Goal: Task Accomplishment & Management: Manage account settings

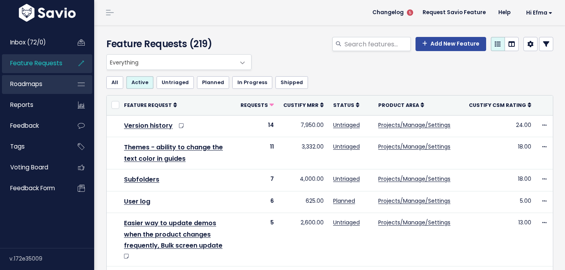
click at [53, 86] on link "Roadmaps" at bounding box center [33, 84] width 63 height 18
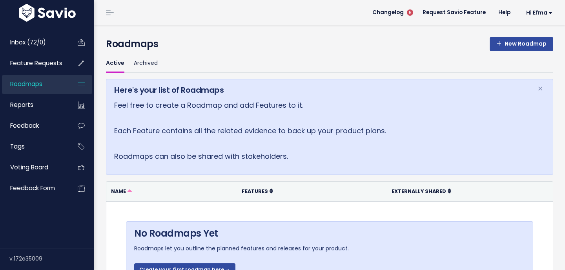
scroll to position [68, 0]
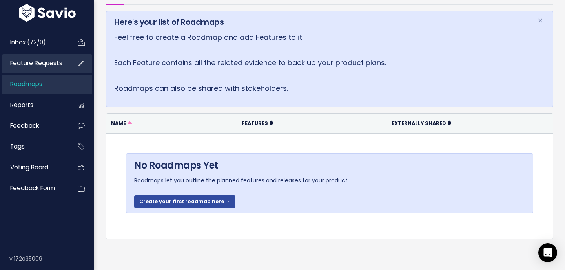
click at [61, 66] on span "Feature Requests" at bounding box center [36, 63] width 52 height 8
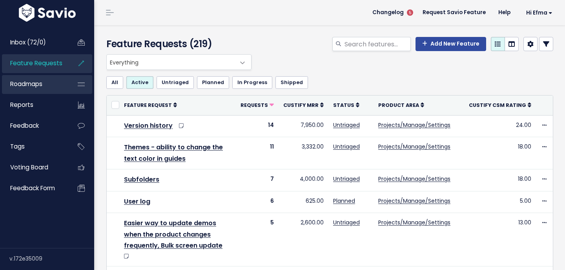
click at [41, 86] on span "Roadmaps" at bounding box center [26, 84] width 32 height 8
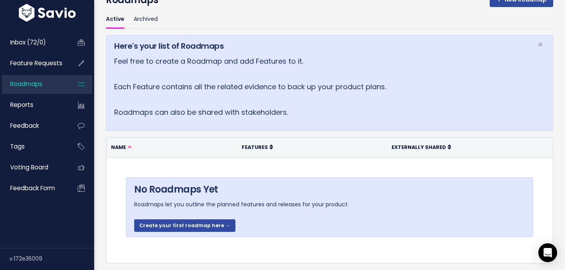
scroll to position [68, 0]
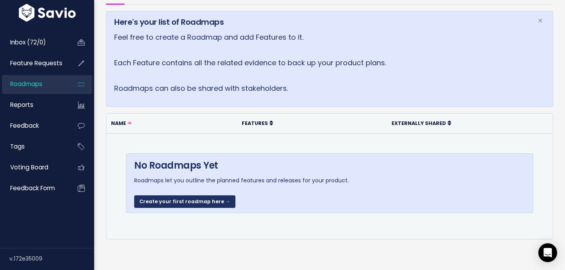
click at [190, 198] on link "Create your first roadmap here →" at bounding box center [184, 201] width 101 height 13
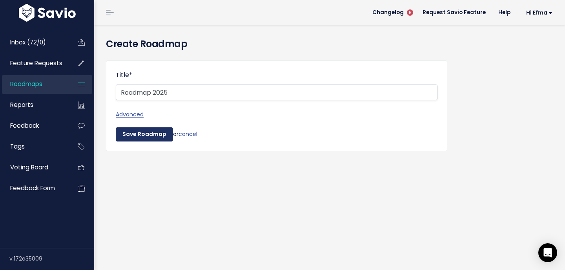
type input "Roadmap 2025"
click at [146, 134] on input "Save Roadmap" at bounding box center [144, 134] width 57 height 14
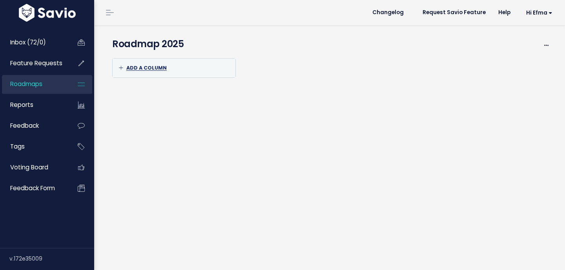
click at [149, 65] on span "Add a column" at bounding box center [143, 67] width 48 height 7
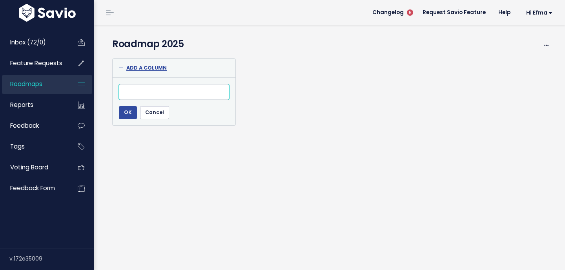
click at [145, 96] on input "text" at bounding box center [174, 92] width 110 height 16
click at [150, 115] on input "Cancel" at bounding box center [154, 112] width 29 height 13
click at [547, 46] on icon at bounding box center [547, 45] width 4 height 5
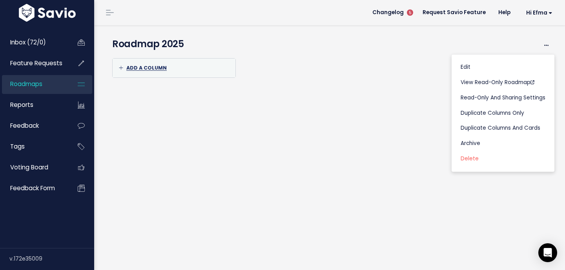
click at [137, 70] on span "Add a column" at bounding box center [143, 67] width 48 height 7
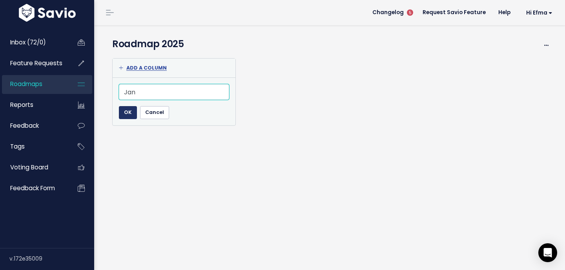
type input "Jan"
click at [123, 111] on input "OK" at bounding box center [128, 112] width 18 height 13
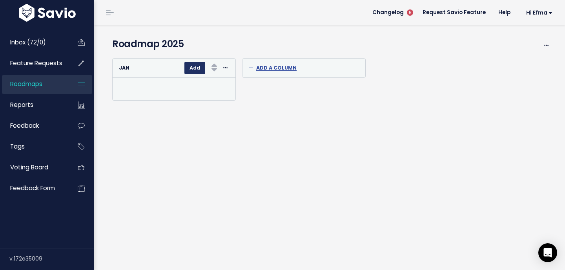
click at [199, 65] on button "Add" at bounding box center [195, 68] width 21 height 13
click at [188, 88] on span "Start typing to select a Feature" at bounding box center [171, 86] width 97 height 8
click at [132, 67] on icon at bounding box center [133, 67] width 5 height 5
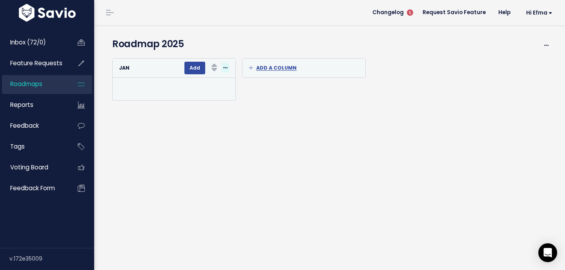
click at [229, 70] on span at bounding box center [225, 68] width 7 height 10
click at [121, 71] on div "Jan" at bounding box center [127, 68] width 17 height 9
click at [136, 71] on div "Jan Add Rank Requests (Low => High) Requests (High => Low) Custify mrr (Low => …" at bounding box center [174, 68] width 110 height 13
click at [128, 68] on strong "Jan" at bounding box center [124, 67] width 11 height 7
click at [133, 68] on icon at bounding box center [133, 67] width 5 height 5
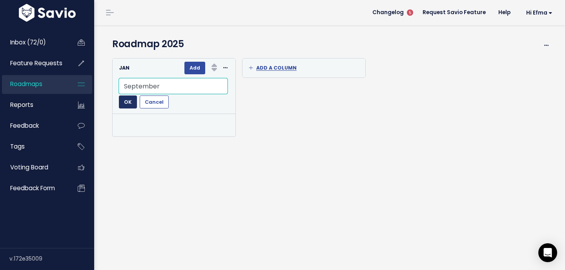
type input "September"
click at [131, 104] on input "OK" at bounding box center [128, 101] width 18 height 13
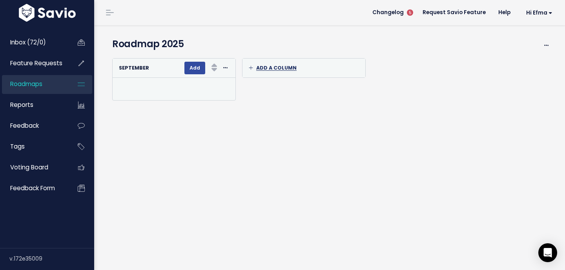
click at [294, 68] on span "Add a column" at bounding box center [273, 67] width 48 height 7
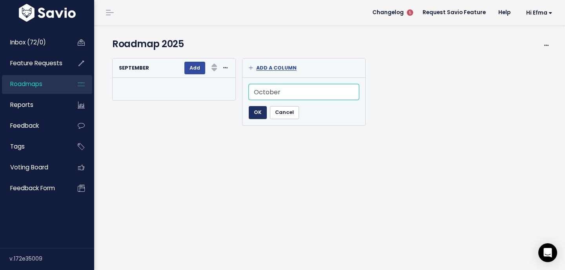
type input "October"
click at [257, 116] on input "OK" at bounding box center [258, 112] width 18 height 13
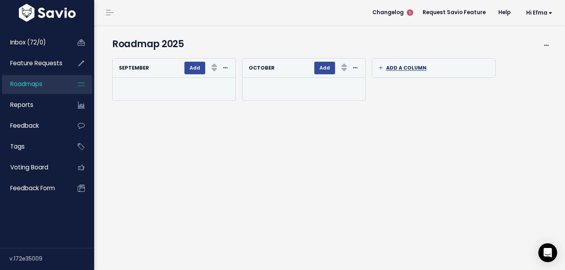
click at [397, 68] on span "Add a column" at bounding box center [403, 67] width 48 height 7
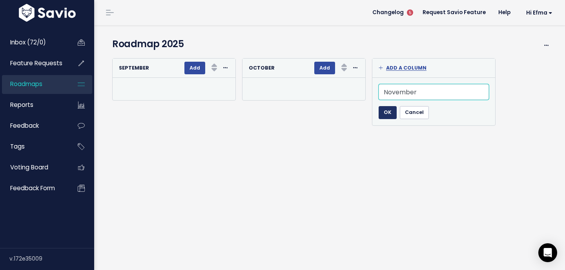
type input "November"
click at [386, 108] on input "OK" at bounding box center [388, 112] width 18 height 13
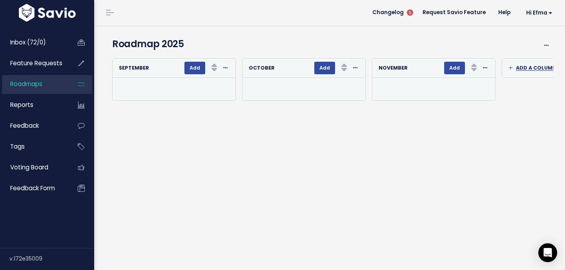
click at [533, 66] on span "Add a column" at bounding box center [533, 67] width 48 height 7
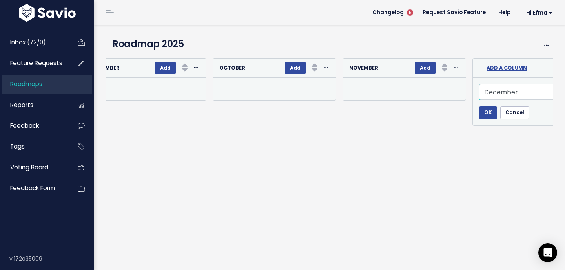
type input "December"
click at [488, 119] on div "December OK Cancel" at bounding box center [534, 101] width 123 height 48
click at [489, 114] on input "OK" at bounding box center [488, 112] width 18 height 13
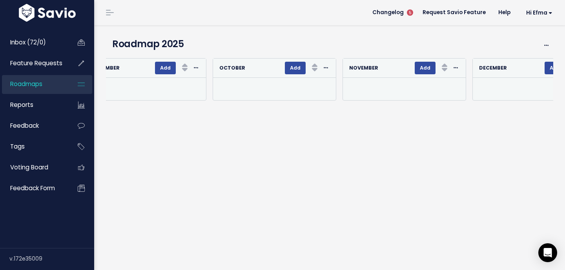
scroll to position [0, 0]
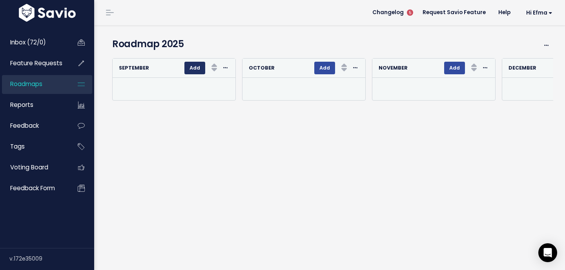
click at [199, 70] on button "Add" at bounding box center [195, 68] width 21 height 13
click at [175, 83] on span "Start typing to select a Feature" at bounding box center [171, 86] width 97 height 8
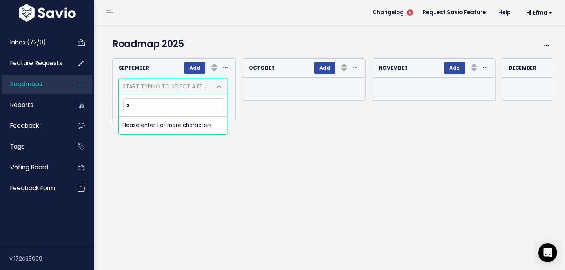
type input "sa"
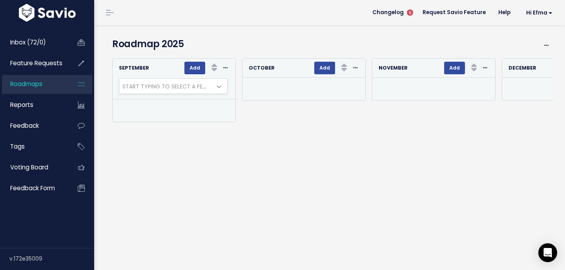
click at [230, 177] on div "Add a column OK Cancel Re-sorting cards... September Add Rank Requests (Low => …" at bounding box center [330, 162] width 448 height 216
click at [51, 59] on span "Feature Requests" at bounding box center [36, 63] width 52 height 8
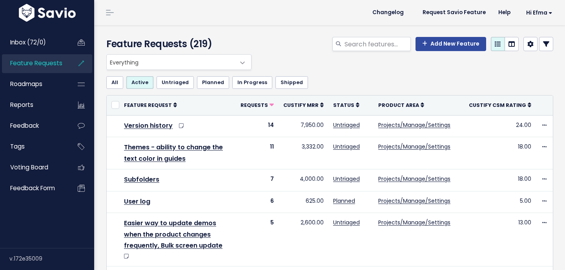
click at [167, 59] on span "Everything" at bounding box center [171, 62] width 129 height 15
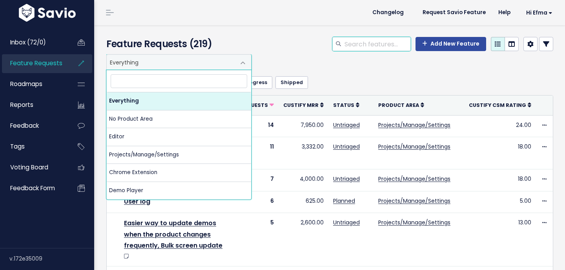
click at [354, 46] on input "search" at bounding box center [377, 44] width 67 height 14
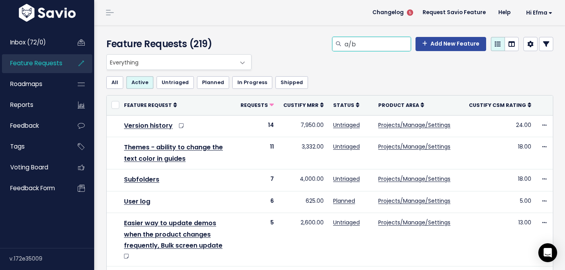
type input "a/b"
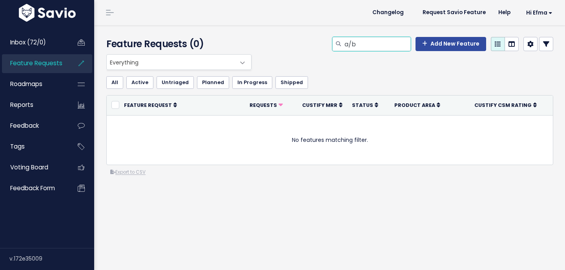
click at [361, 42] on input "a/b" at bounding box center [377, 44] width 67 height 14
type input "ab"
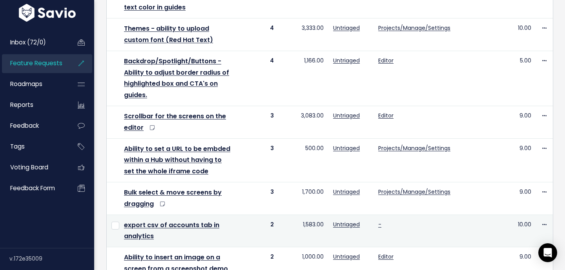
scroll to position [125, 0]
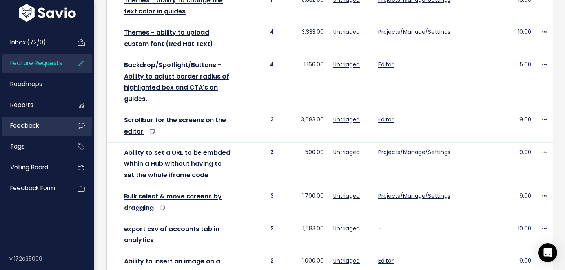
click at [34, 127] on span "Feedback" at bounding box center [24, 125] width 29 height 8
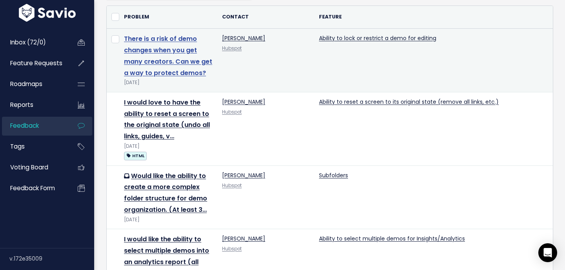
scroll to position [73, 0]
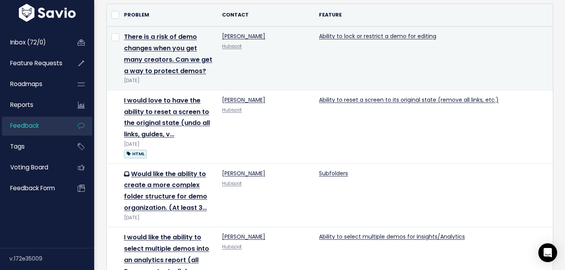
click at [338, 31] on td "Ability to lock or restrict a demo for editing" at bounding box center [445, 59] width 260 height 64
click at [338, 37] on link "Ability to lock or restrict a demo for editing" at bounding box center [377, 36] width 117 height 8
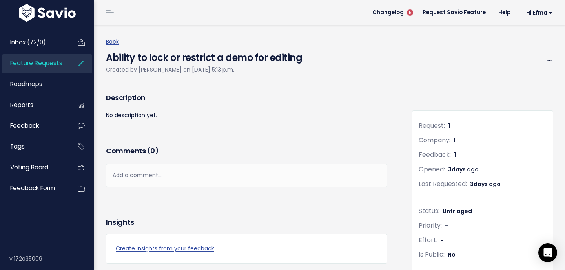
click at [108, 60] on h4 "Ability to lock or restrict a demo for editing" at bounding box center [204, 56] width 196 height 18
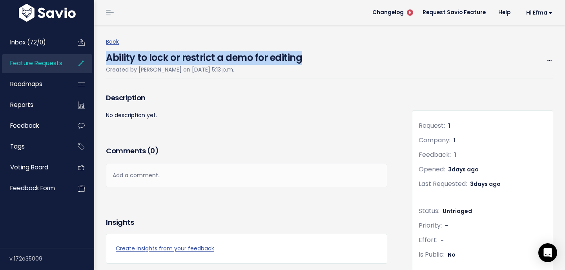
drag, startPoint x: 108, startPoint y: 60, endPoint x: 290, endPoint y: 60, distance: 182.2
click at [290, 60] on h4 "Ability to lock or restrict a demo for editing" at bounding box center [204, 56] width 196 height 18
copy h4 "Ability to lock or restrict a demo for editing"
click at [35, 60] on span "Feature Requests" at bounding box center [36, 63] width 52 height 8
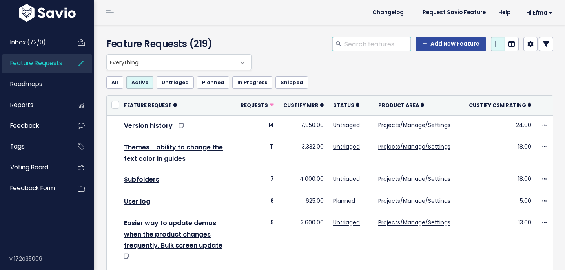
click at [390, 48] on input "search" at bounding box center [377, 44] width 67 height 14
paste input "Ability to lock or restrict a demo for editing"
type input "Ability to lock or restrict a demo for editing"
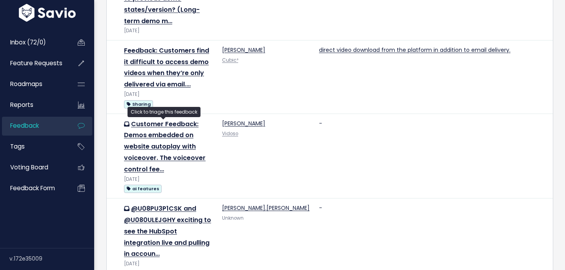
scroll to position [462, 0]
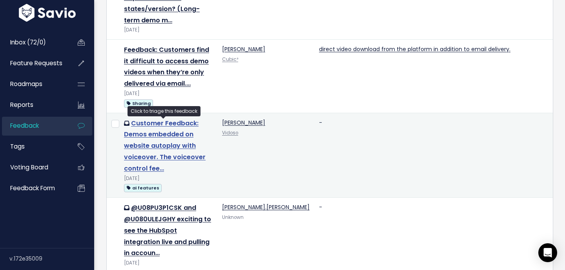
click at [157, 144] on link "Customer Feedback: Demos embedded on website autoplay with voiceover. The voice…" at bounding box center [165, 146] width 82 height 54
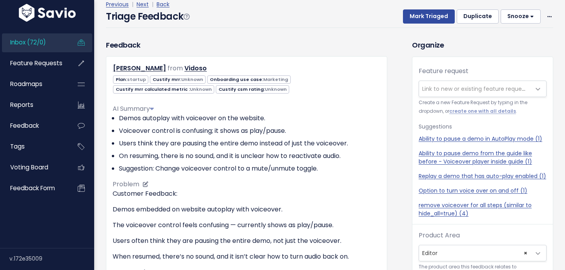
scroll to position [45, 0]
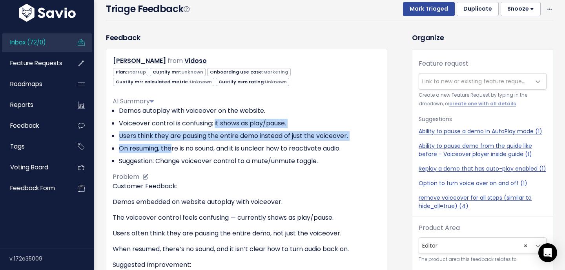
drag, startPoint x: 217, startPoint y: 121, endPoint x: 172, endPoint y: 147, distance: 52.1
click at [172, 147] on ul "Demos autoplay with voiceover on the website. Voiceover control is confusing; i…" at bounding box center [247, 136] width 268 height 60
click at [172, 148] on li "On resuming, there is no sound, and it is unclear how to reactivate audio." at bounding box center [250, 148] width 262 height 9
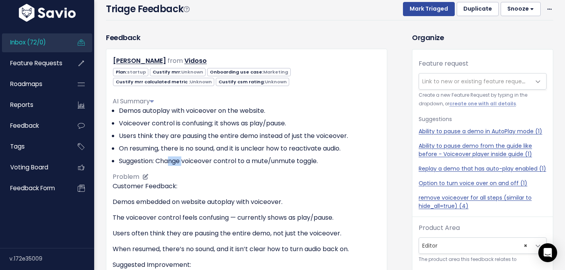
drag, startPoint x: 171, startPoint y: 159, endPoint x: 185, endPoint y: 164, distance: 14.7
click at [185, 164] on li "Suggestion: Change voiceover control to a mute/unmute toggle." at bounding box center [250, 160] width 262 height 9
click at [156, 161] on li "Suggestion: Change voiceover control to a mute/unmute toggle." at bounding box center [250, 160] width 262 height 9
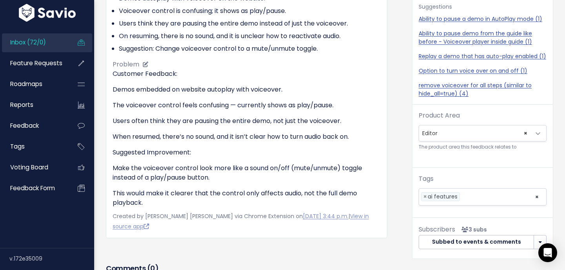
scroll to position [0, 0]
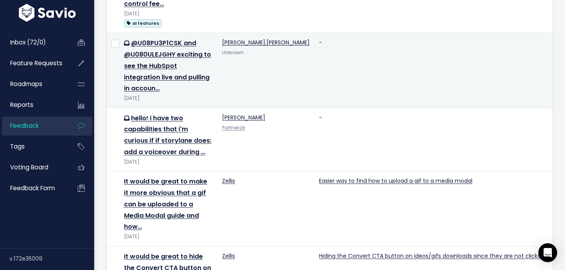
scroll to position [695, 0]
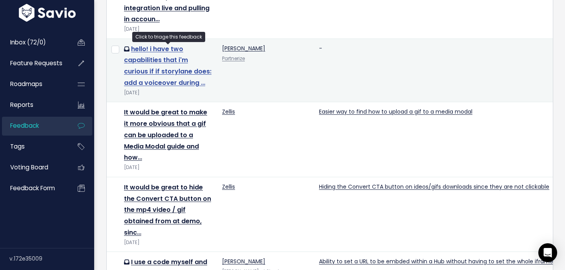
click at [173, 71] on link "hello! i have two capabilities that i'm curious if if storylane does: add a voi…" at bounding box center [168, 65] width 88 height 43
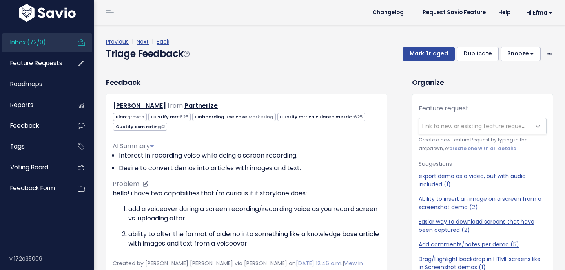
scroll to position [26, 0]
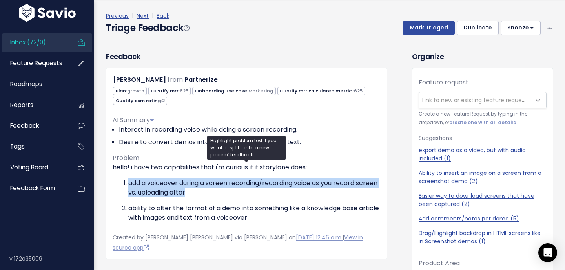
drag, startPoint x: 128, startPoint y: 180, endPoint x: 215, endPoint y: 191, distance: 87.5
click at [215, 190] on p "add a voiceover during a screen recording/recording voice as you record screen …" at bounding box center [254, 187] width 253 height 19
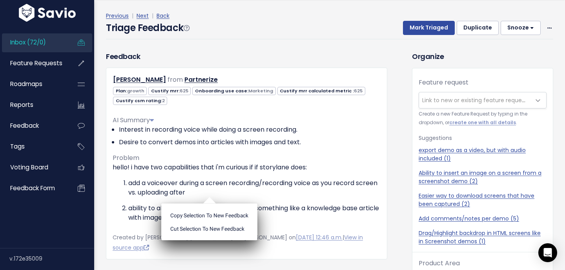
click at [215, 203] on ul "Copy selection to new Feedback Cut selection to new Feedback" at bounding box center [209, 221] width 96 height 37
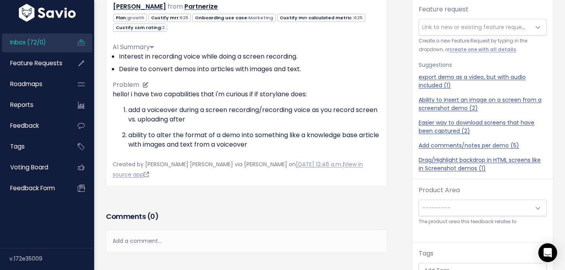
scroll to position [81, 0]
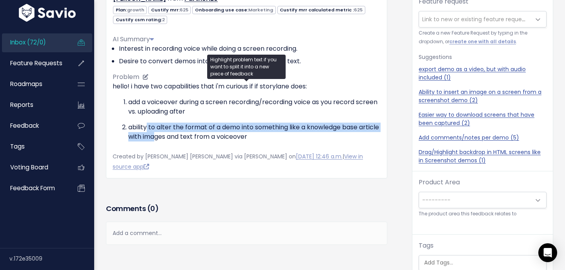
drag, startPoint x: 147, startPoint y: 128, endPoint x: 178, endPoint y: 141, distance: 33.5
click at [178, 141] on p "ability to alter the format of a demo into something like a knowledge base arti…" at bounding box center [254, 132] width 253 height 19
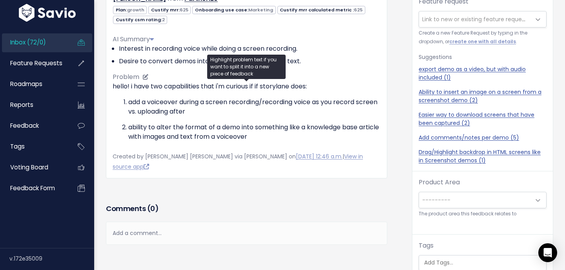
click at [181, 129] on p "ability to alter the format of a demo into something like a knowledge base arti…" at bounding box center [254, 132] width 253 height 19
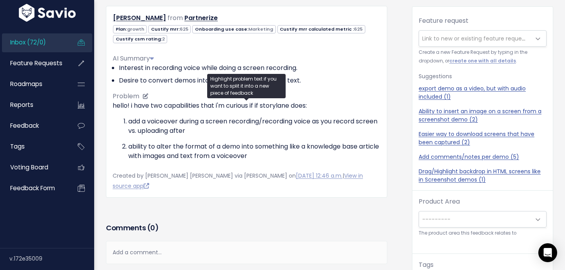
scroll to position [20, 0]
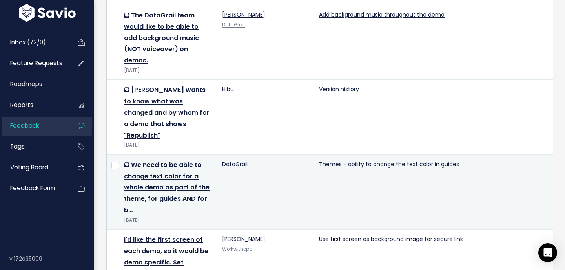
scroll to position [1221, 0]
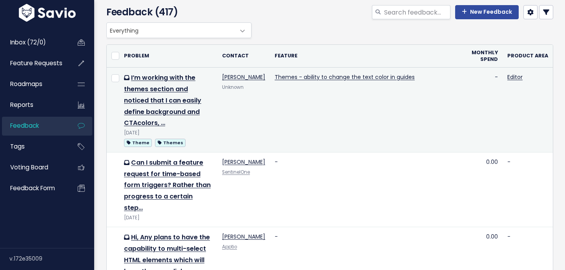
scroll to position [33, 0]
